Goal: Task Accomplishment & Management: Complete application form

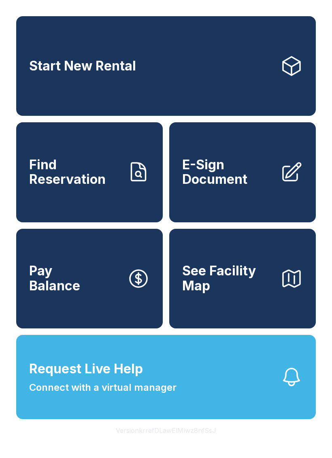
click at [242, 184] on span "E-Sign Document" at bounding box center [228, 173] width 92 height 30
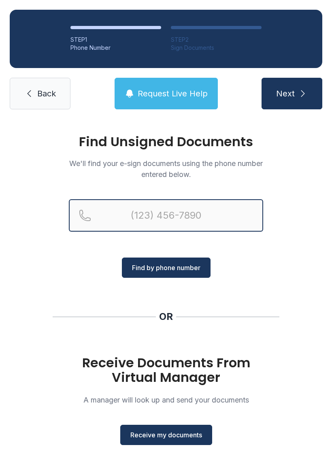
click at [174, 212] on input "Reservation phone number" at bounding box center [166, 215] width 195 height 32
type input "[PHONE_NUMBER]"
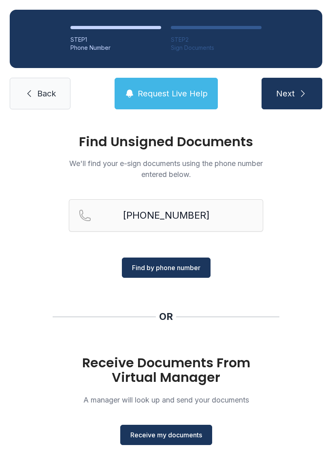
click at [176, 433] on span "Receive my documents" at bounding box center [167, 435] width 72 height 10
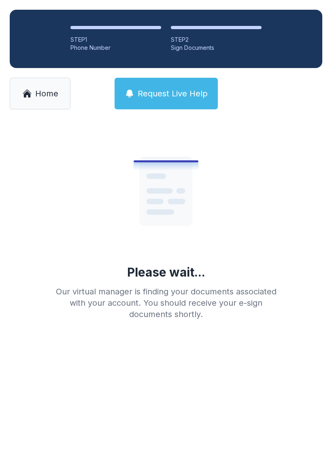
click at [56, 91] on span "Home" at bounding box center [46, 93] width 23 height 11
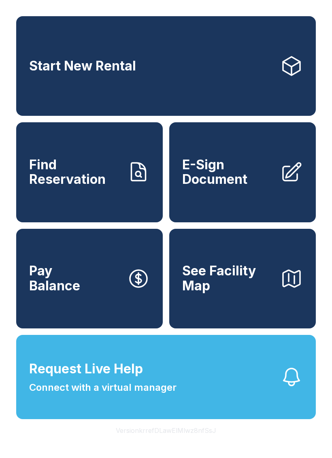
click at [257, 187] on span "E-Sign Document" at bounding box center [228, 173] width 92 height 30
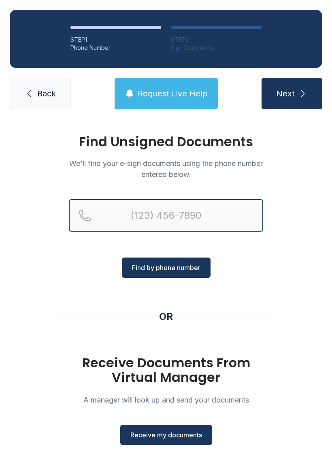
click at [167, 210] on input "Reservation phone number" at bounding box center [166, 215] width 195 height 32
type input "[PHONE_NUMBER]"
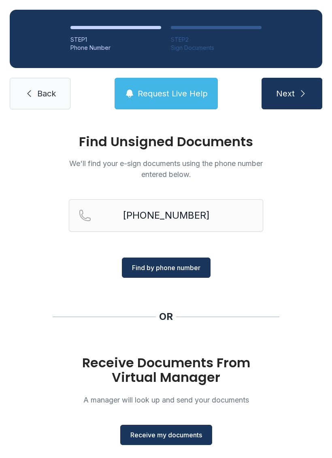
click at [185, 262] on button "Find by phone number" at bounding box center [166, 268] width 89 height 20
click at [192, 265] on span "Find by phone number" at bounding box center [166, 268] width 69 height 10
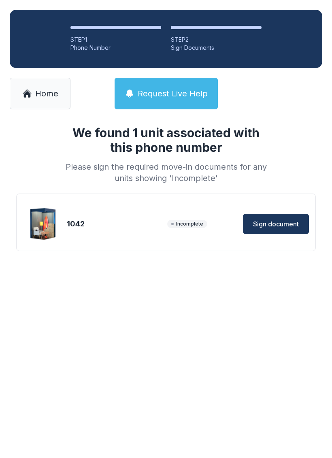
click at [283, 215] on button "Sign document" at bounding box center [276, 224] width 66 height 20
click at [38, 94] on span "Home" at bounding box center [46, 93] width 23 height 11
